Goal: Navigation & Orientation: Find specific page/section

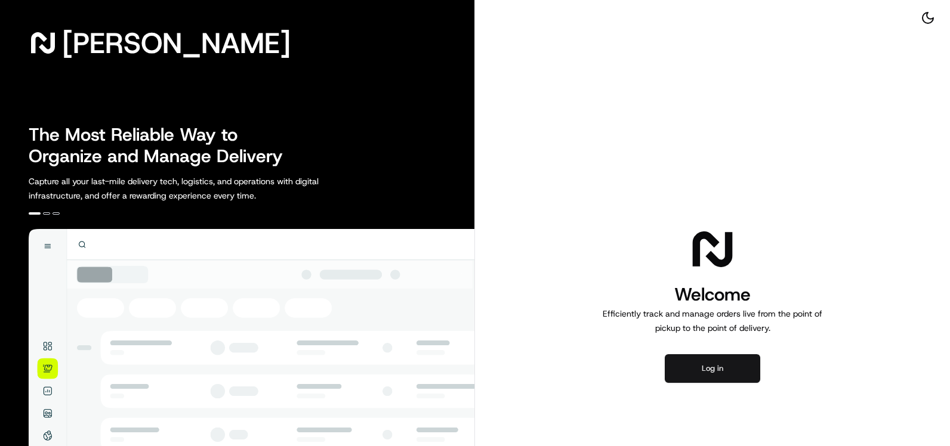
click at [732, 372] on button "Log in" at bounding box center [712, 368] width 95 height 29
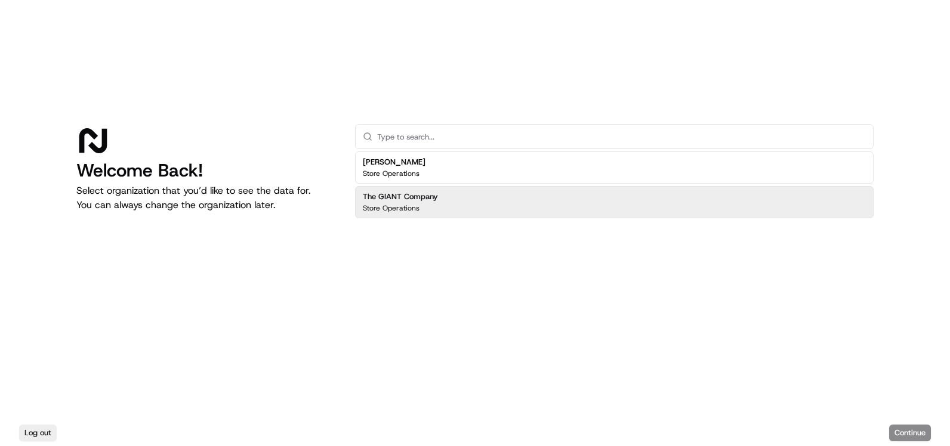
click at [526, 206] on div "The GIANT Company Store Operations" at bounding box center [614, 202] width 519 height 32
click at [905, 430] on button "Continue" at bounding box center [910, 433] width 42 height 17
